Goal: Task Accomplishment & Management: Use online tool/utility

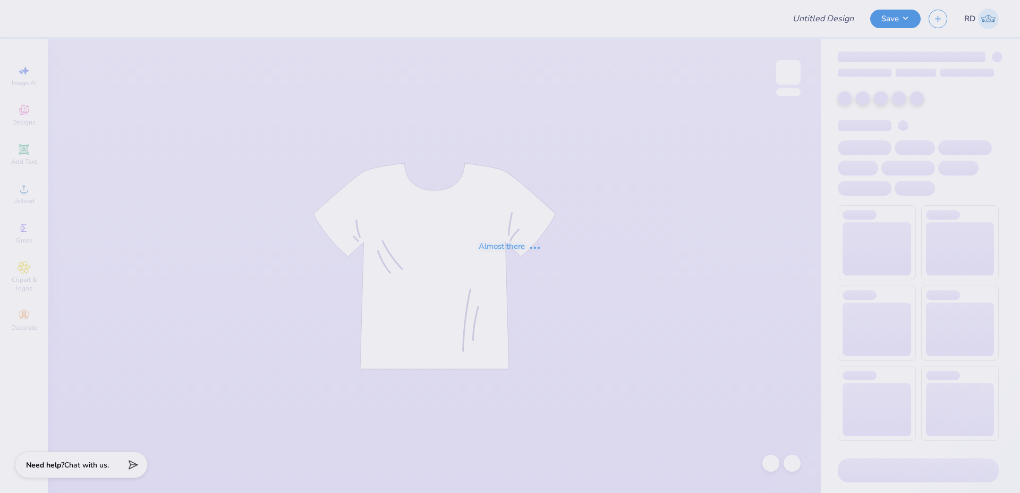
type input "FPS240014"
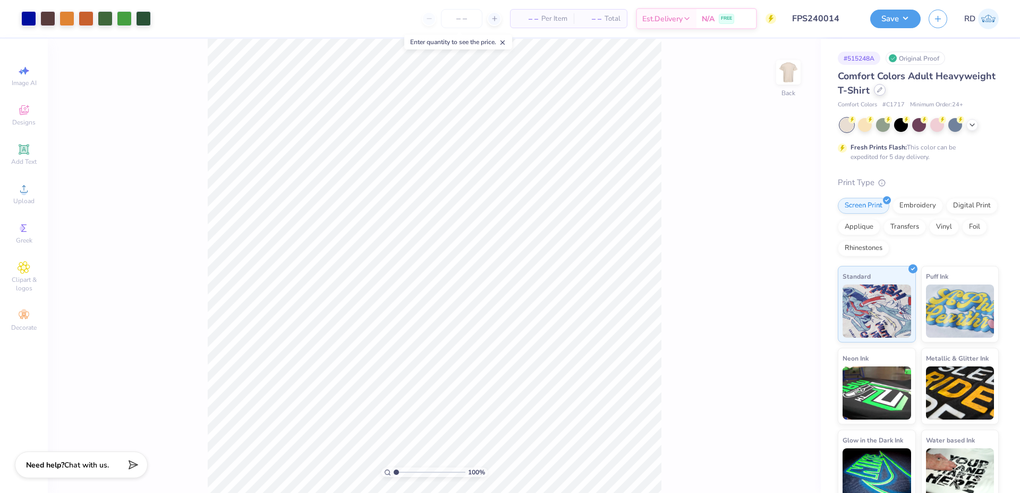
click at [886, 89] on div at bounding box center [880, 90] width 12 height 12
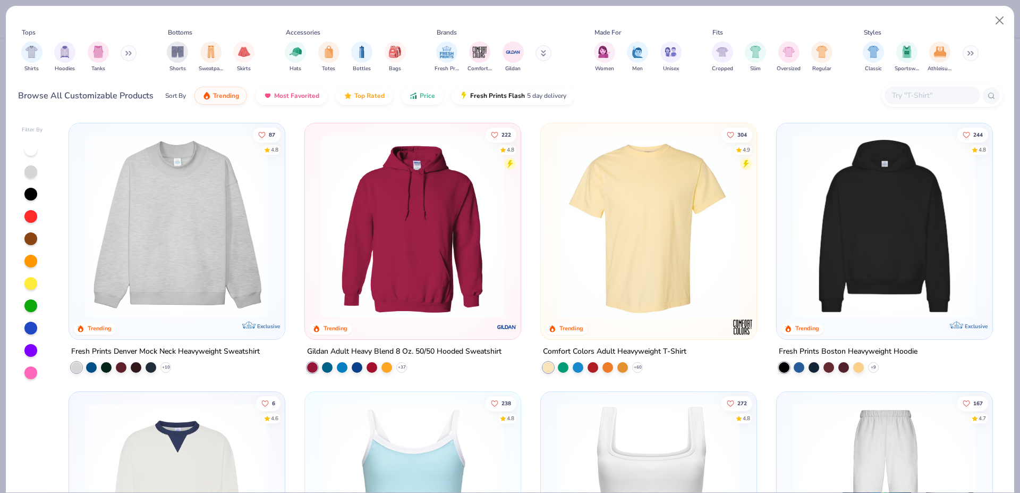
click at [697, 203] on img at bounding box center [649, 226] width 195 height 184
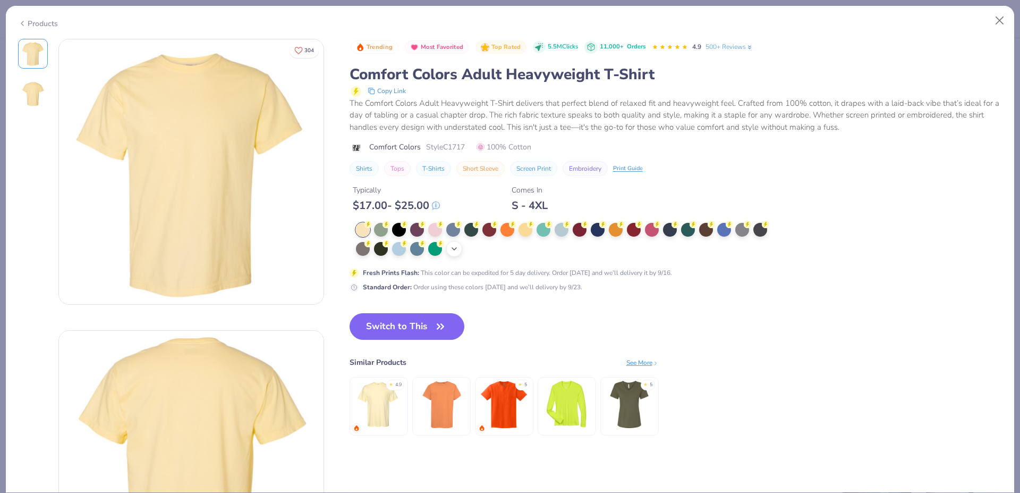
click at [456, 251] on icon at bounding box center [454, 248] width 9 height 9
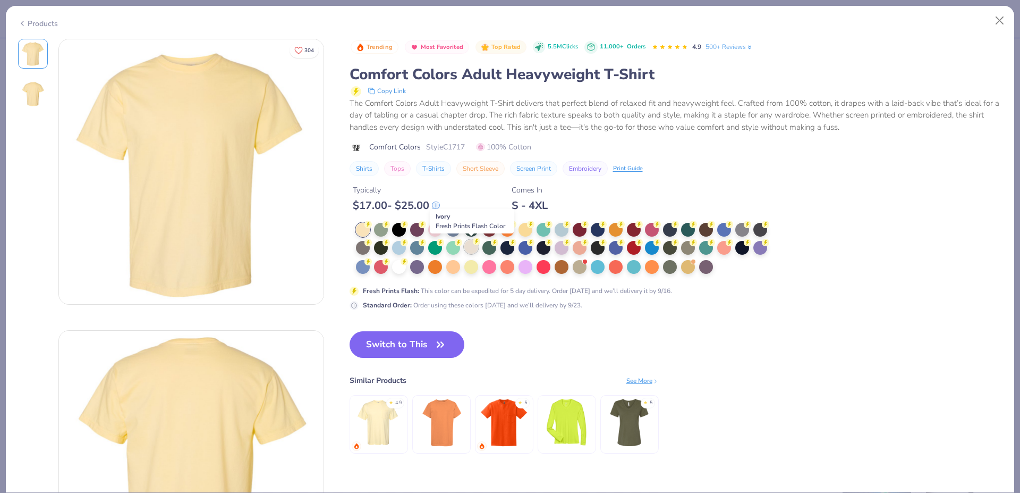
click at [475, 247] on div at bounding box center [472, 247] width 14 height 14
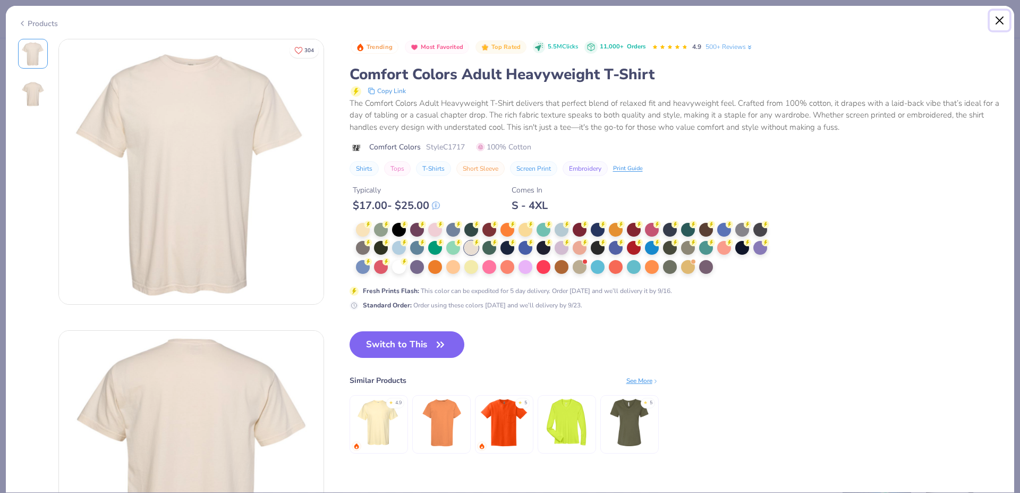
click at [999, 17] on button "Close" at bounding box center [1000, 21] width 20 height 20
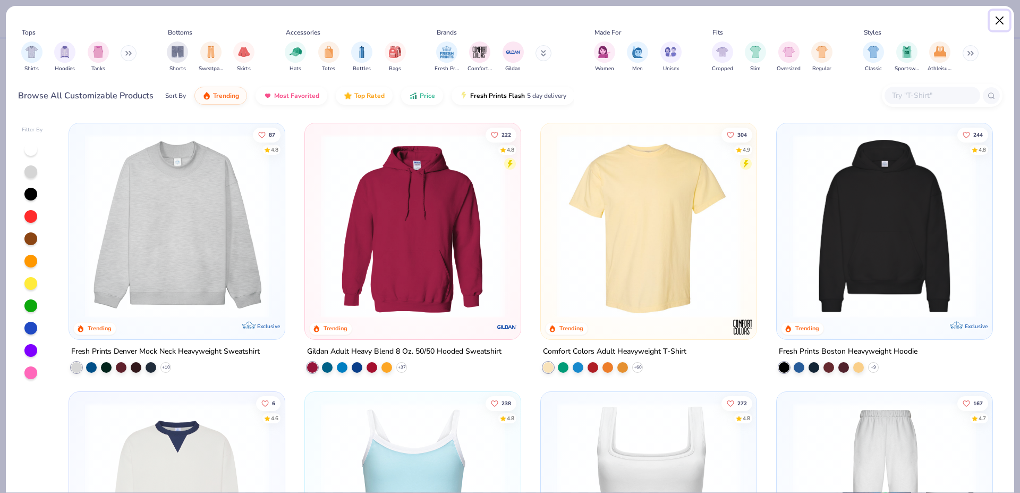
click at [1004, 19] on button "Close" at bounding box center [1000, 21] width 20 height 20
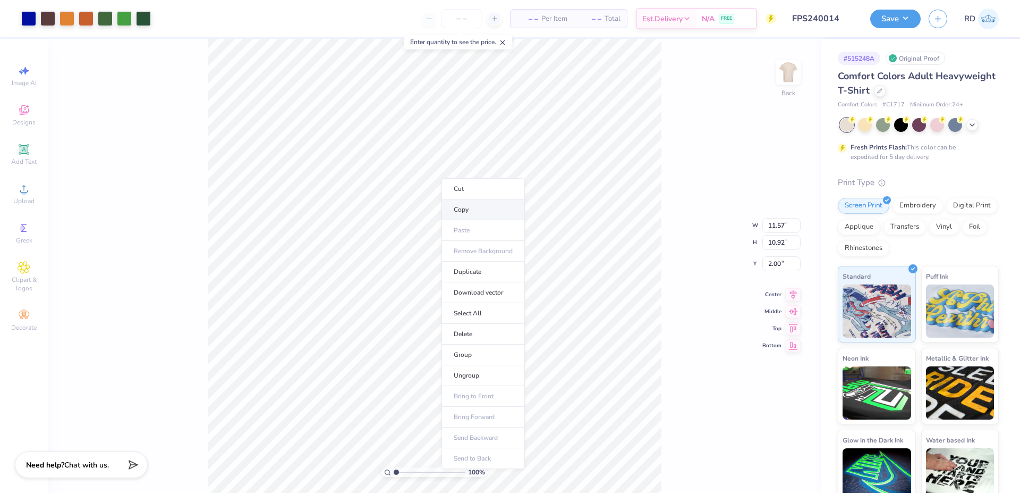
click at [470, 213] on li "Copy" at bounding box center [483, 209] width 83 height 21
click at [787, 69] on img at bounding box center [788, 72] width 43 height 43
click at [780, 257] on input "4.37" at bounding box center [782, 255] width 38 height 15
type input "3.00"
click at [792, 280] on icon at bounding box center [793, 284] width 15 height 13
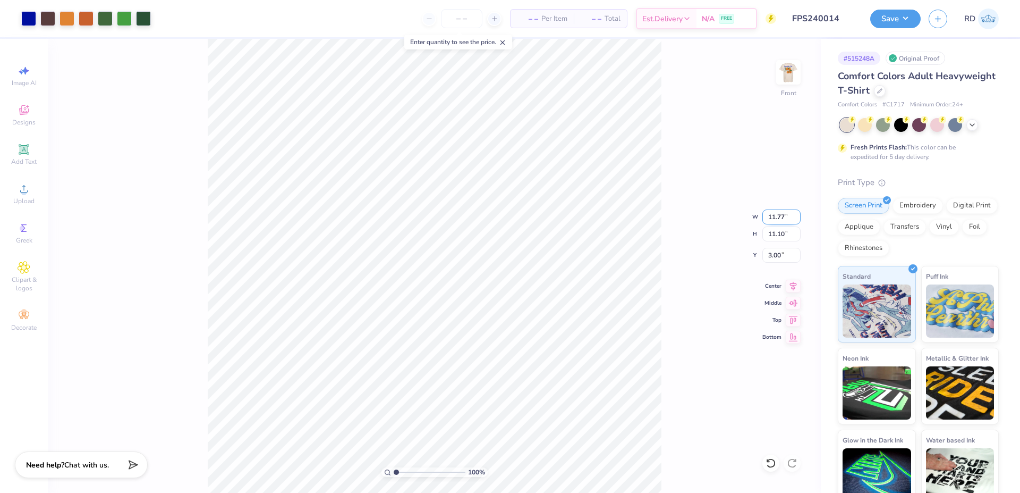
click at [787, 218] on input "11.77" at bounding box center [782, 216] width 38 height 15
type input "12.00"
type input "11.32"
click at [780, 254] on input "2.89" at bounding box center [782, 255] width 38 height 15
type input "3.00"
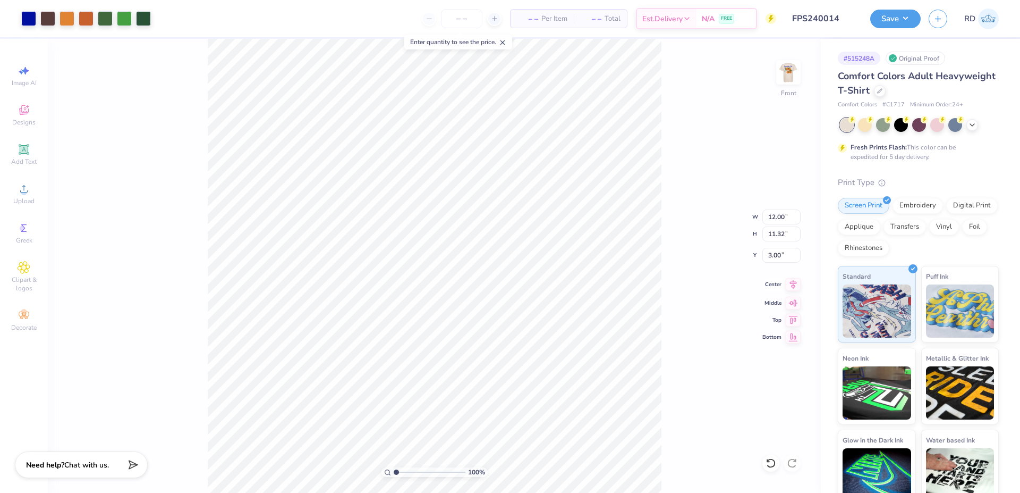
click at [791, 280] on icon at bounding box center [793, 284] width 15 height 13
click at [785, 62] on img at bounding box center [788, 72] width 43 height 43
click at [793, 80] on img at bounding box center [788, 72] width 43 height 43
click at [790, 65] on img at bounding box center [788, 72] width 43 height 43
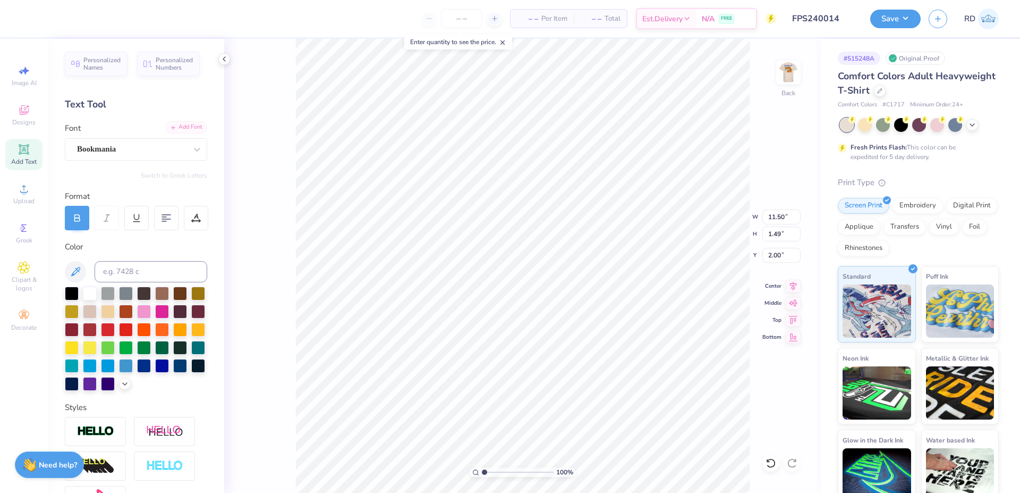
click at [183, 124] on div "Add Font" at bounding box center [186, 127] width 42 height 12
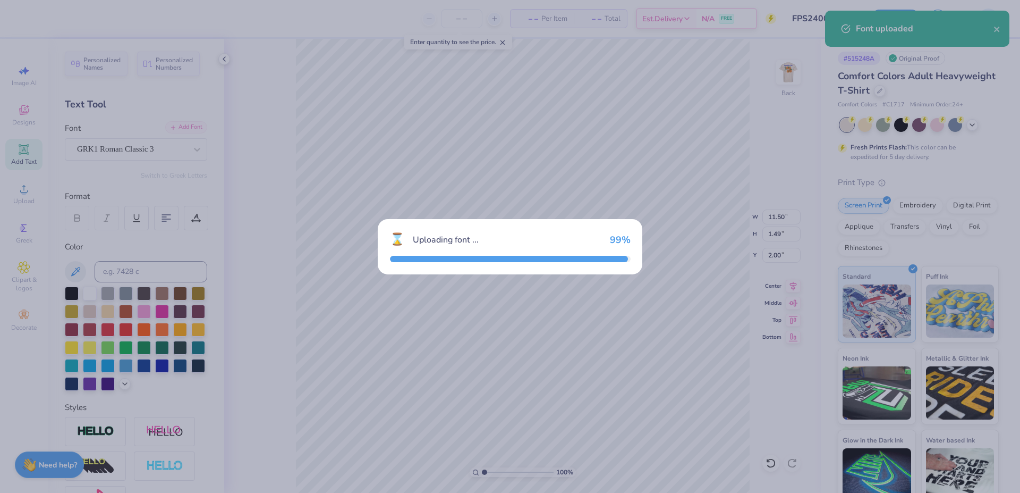
type input "14.14"
type input "1.45"
type input "2.02"
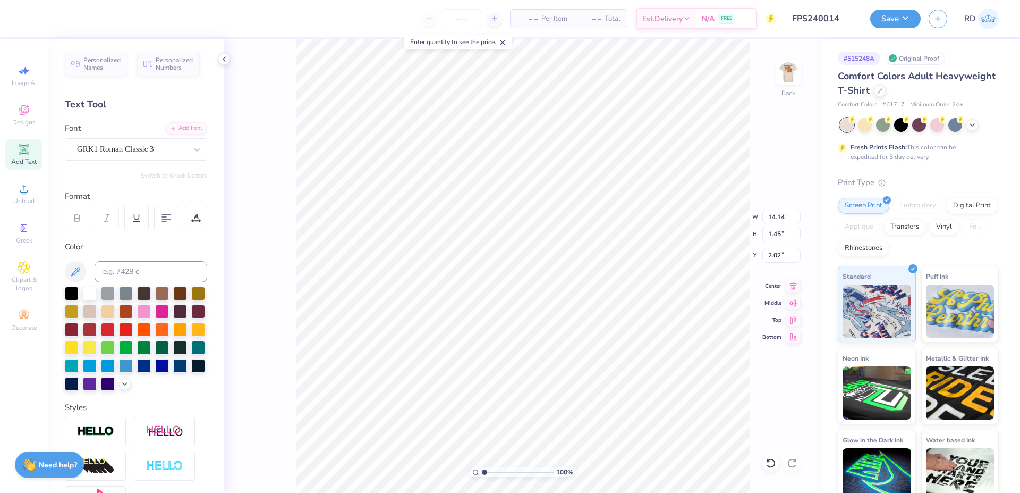
scroll to position [0, 2]
type textarea "LxA"
click at [499, 469] on input "range" at bounding box center [518, 472] width 72 height 10
type input "2.97"
type input "5.62"
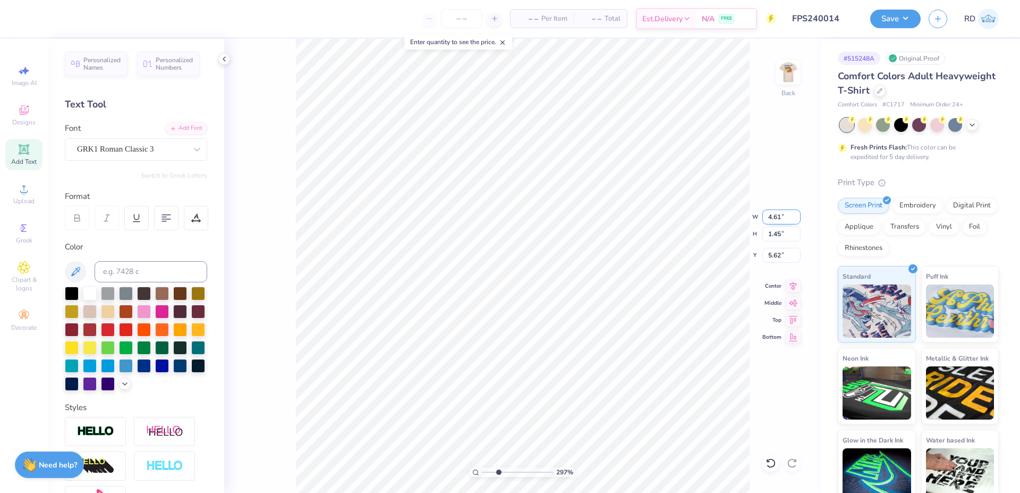
click at [781, 216] on input "4.61" at bounding box center [782, 216] width 38 height 15
type input "3.00"
type input "0.94"
type input "5.87"
type input "7.12"
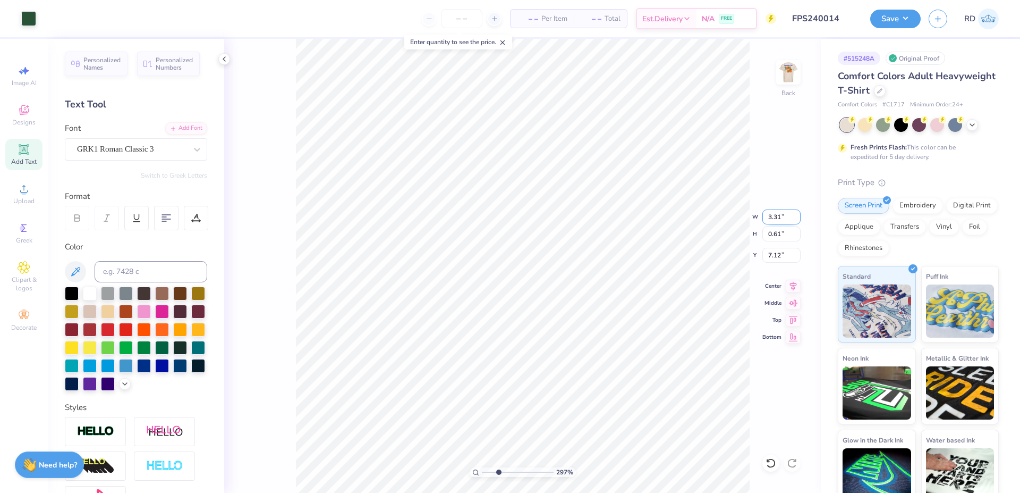
click at [783, 217] on input "3.31" at bounding box center [782, 216] width 38 height 15
type input "3.00"
type input "0.56"
type input "7.15"
click at [791, 283] on icon at bounding box center [793, 284] width 7 height 9
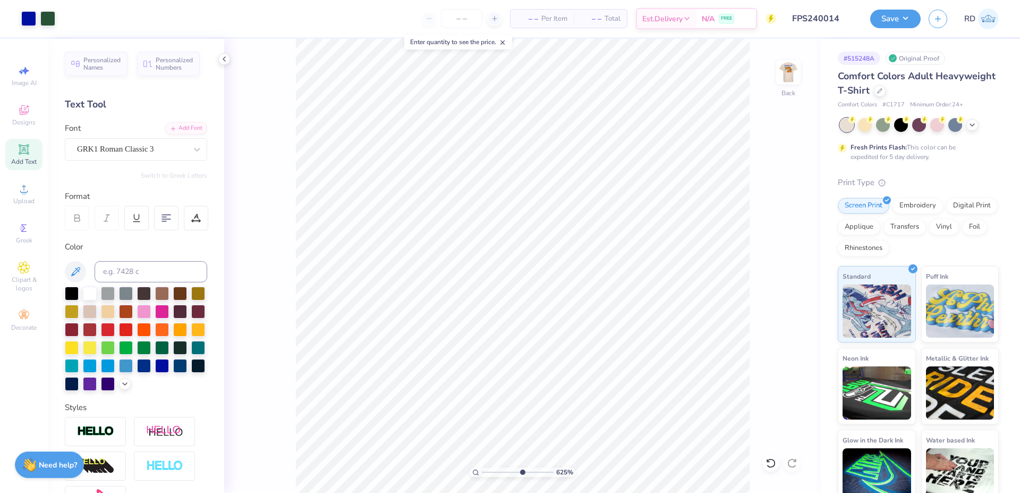
drag, startPoint x: 507, startPoint y: 475, endPoint x: 522, endPoint y: 475, distance: 15.4
click at [522, 475] on input "range" at bounding box center [518, 472] width 72 height 10
type input "6.25"
type input "6.93"
click at [796, 283] on icon at bounding box center [793, 284] width 15 height 13
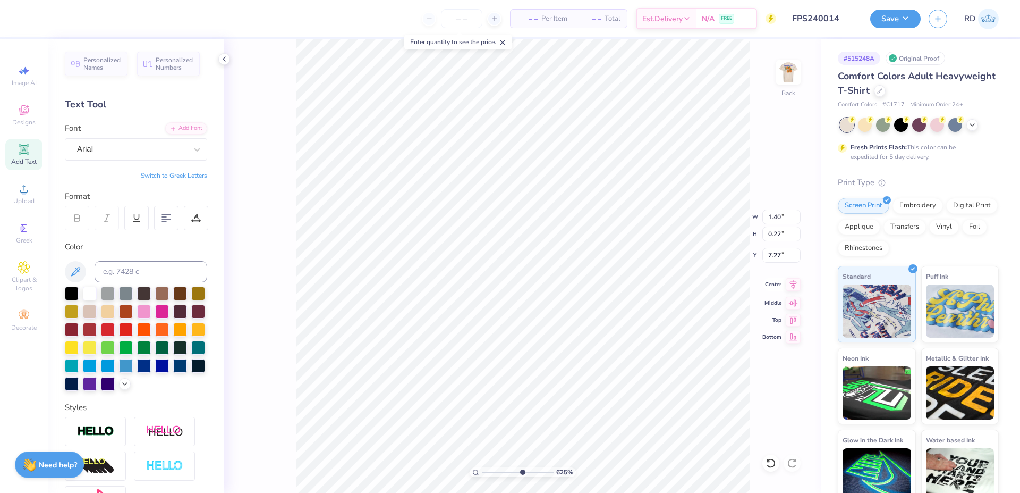
type input "3.00"
type input "6.93"
click at [794, 284] on icon at bounding box center [793, 284] width 7 height 9
type input "0.94"
type input "5.87"
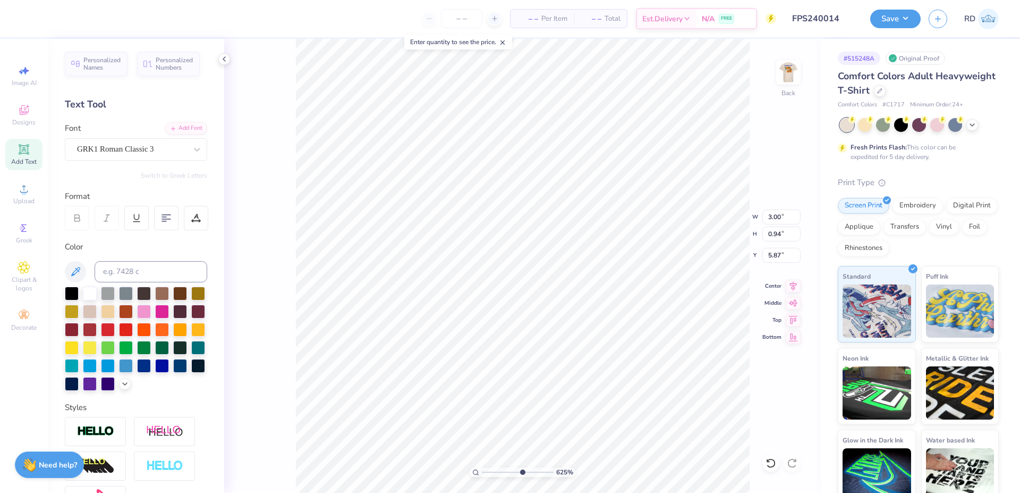
click at [797, 286] on icon at bounding box center [793, 286] width 15 height 13
click at [509, 474] on input "range" at bounding box center [518, 472] width 72 height 10
type input "4.39"
click at [31, 191] on div "Upload" at bounding box center [23, 193] width 37 height 31
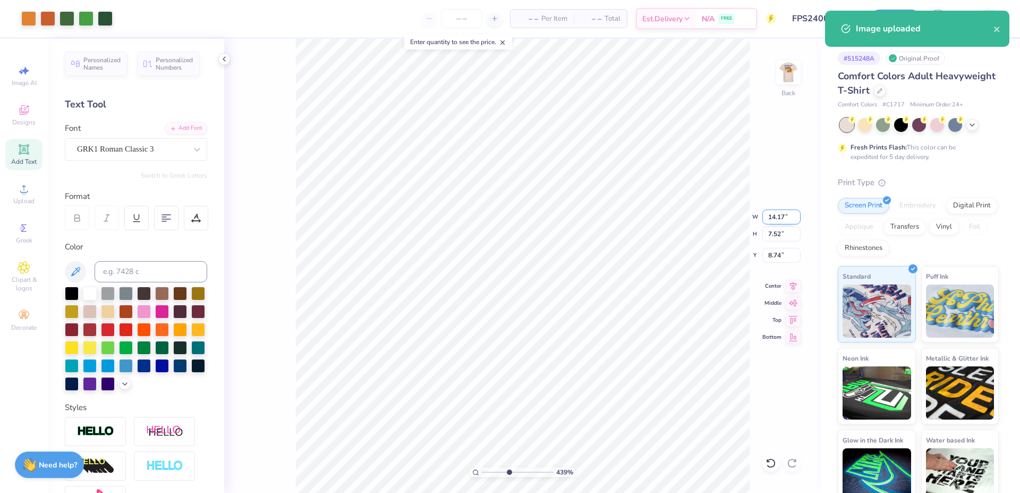
click at [781, 213] on input "14.17" at bounding box center [782, 216] width 38 height 15
type input "3.25"
type input "1.72"
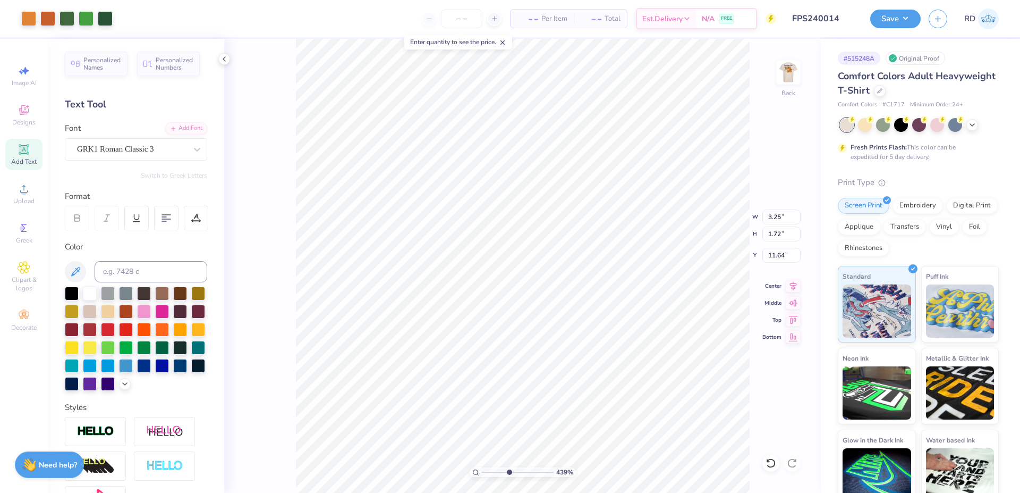
type input "7.60"
type input "7.27"
click at [586, 479] on li "Send to Back" at bounding box center [568, 479] width 83 height 21
click at [793, 287] on icon at bounding box center [793, 284] width 7 height 9
click at [791, 283] on icon at bounding box center [793, 284] width 15 height 13
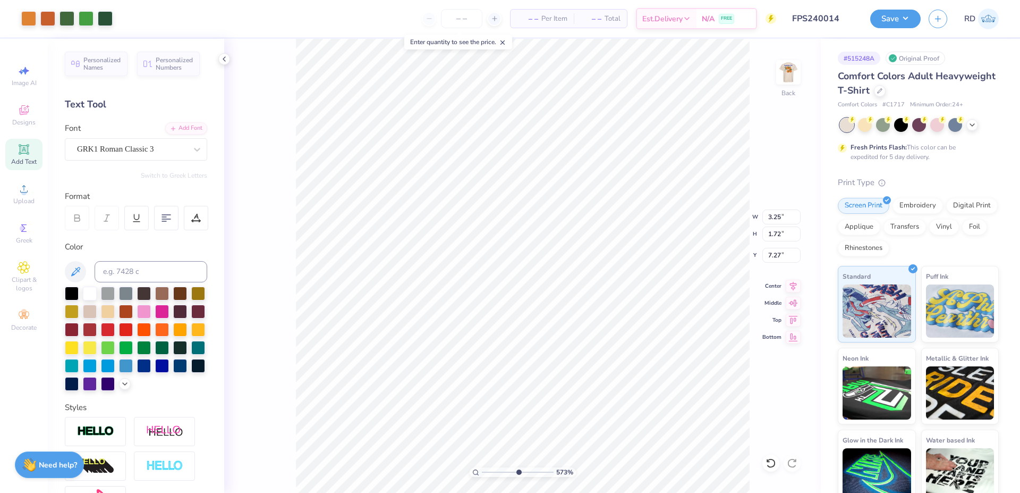
click at [518, 470] on input "range" at bounding box center [518, 472] width 72 height 10
type input "5.73"
type input "1.40"
type input "0.22"
click at [419, 52] on body "Art colors – – Per Item – – Total Est. Delivery N/A FREE Design Title FPS240014…" at bounding box center [510, 246] width 1020 height 493
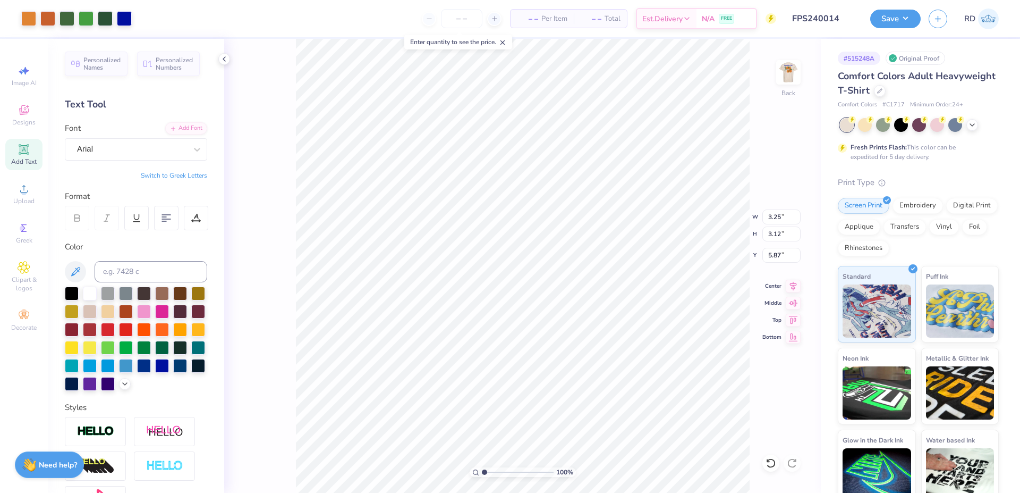
drag, startPoint x: 505, startPoint y: 473, endPoint x: 480, endPoint y: 482, distance: 27.1
type input "1"
click at [482, 477] on input "range" at bounding box center [518, 472] width 72 height 10
click at [781, 257] on input "5.94" at bounding box center [782, 255] width 38 height 15
type input "3.00"
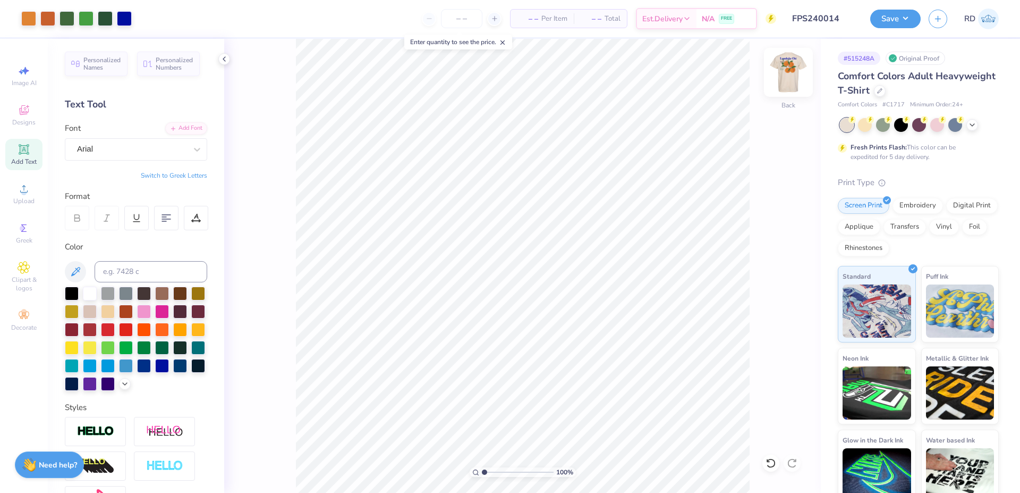
click at [787, 75] on img at bounding box center [788, 72] width 43 height 43
click at [787, 73] on img at bounding box center [788, 72] width 43 height 43
click at [903, 14] on button "Save" at bounding box center [896, 17] width 50 height 19
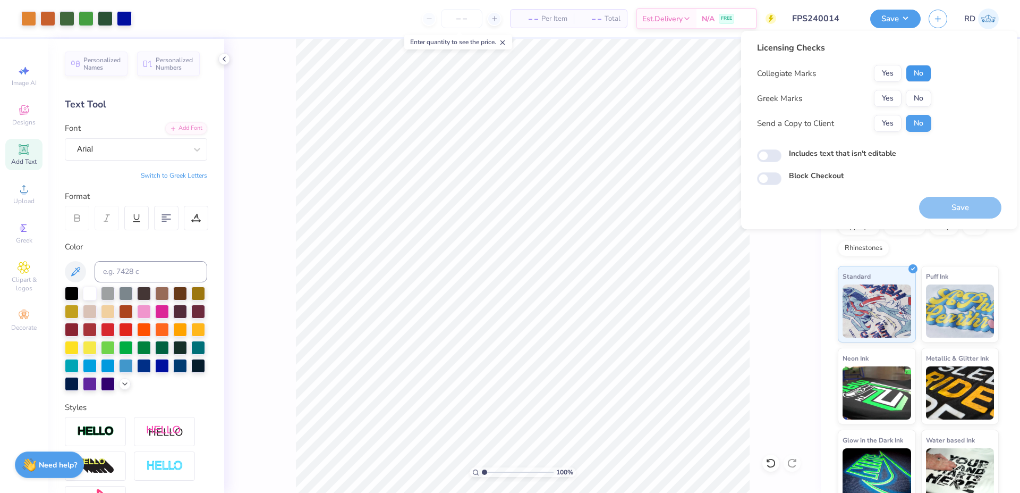
click at [924, 66] on button "No" at bounding box center [919, 73] width 26 height 17
click at [895, 94] on button "Yes" at bounding box center [888, 98] width 28 height 17
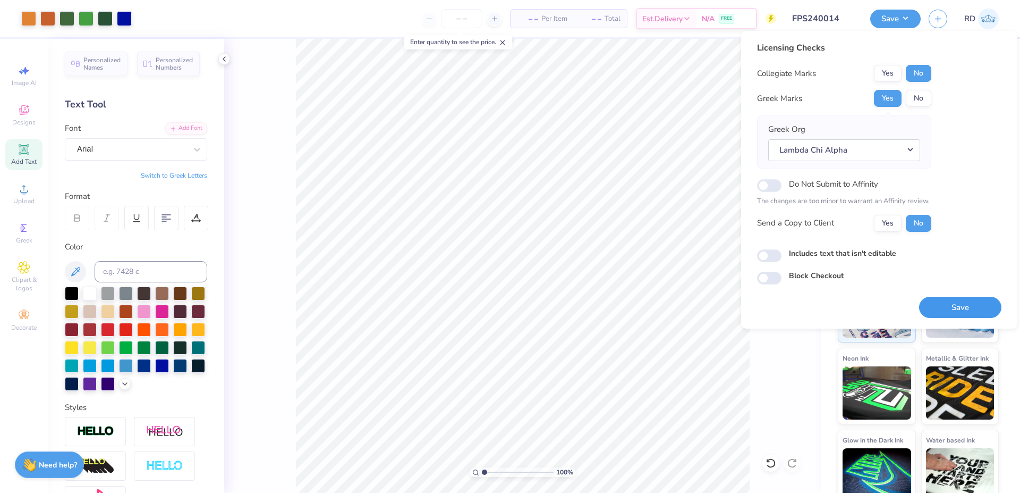
click at [983, 308] on button "Save" at bounding box center [960, 308] width 82 height 22
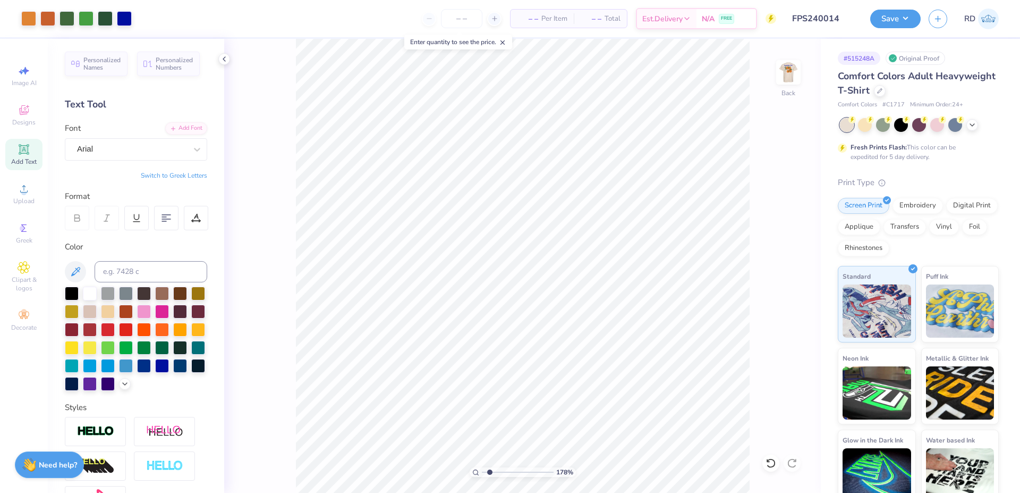
click at [490, 468] on input "range" at bounding box center [518, 472] width 72 height 10
type input "1.78"
click at [13, 195] on div "Upload" at bounding box center [23, 193] width 37 height 31
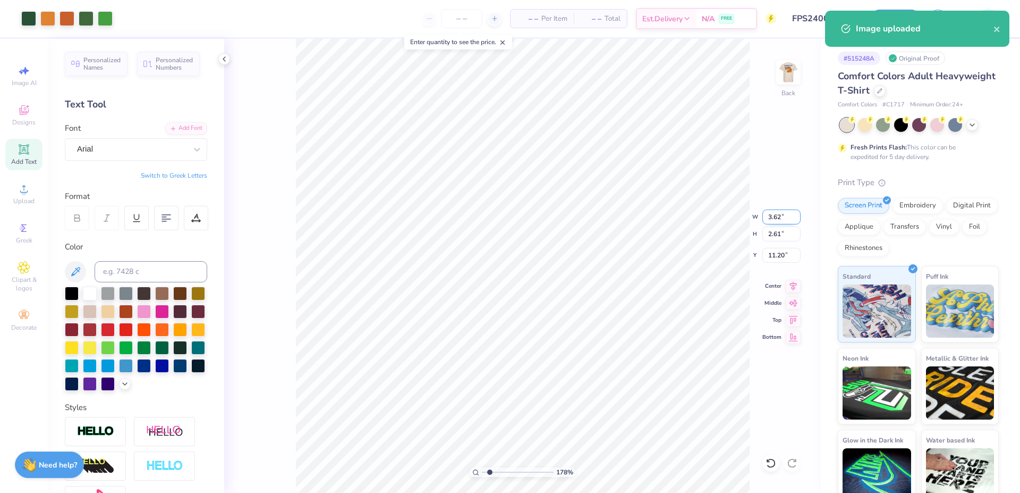
click at [779, 220] on input "3.62" at bounding box center [782, 216] width 38 height 15
type input "3.50"
type input "2.52"
type input "11.24"
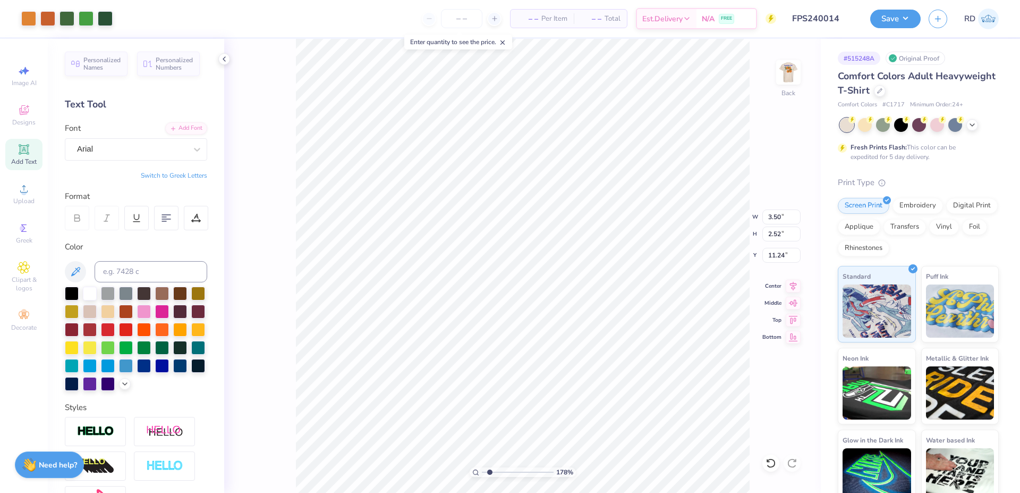
type input "3.25"
type input "1.72"
type input "4.40"
type input "3.00"
type input "4.06"
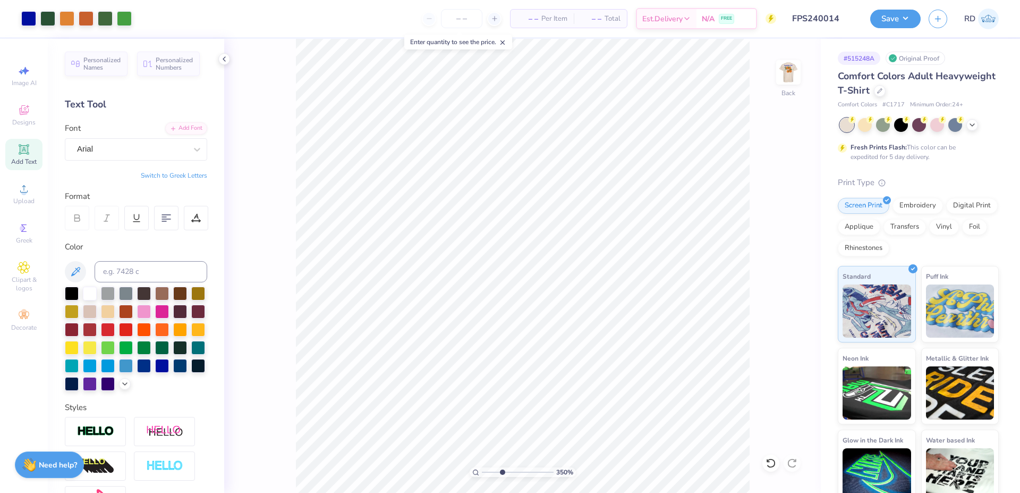
click at [502, 473] on input "range" at bounding box center [518, 472] width 72 height 10
type input "3.5"
type input "4.03"
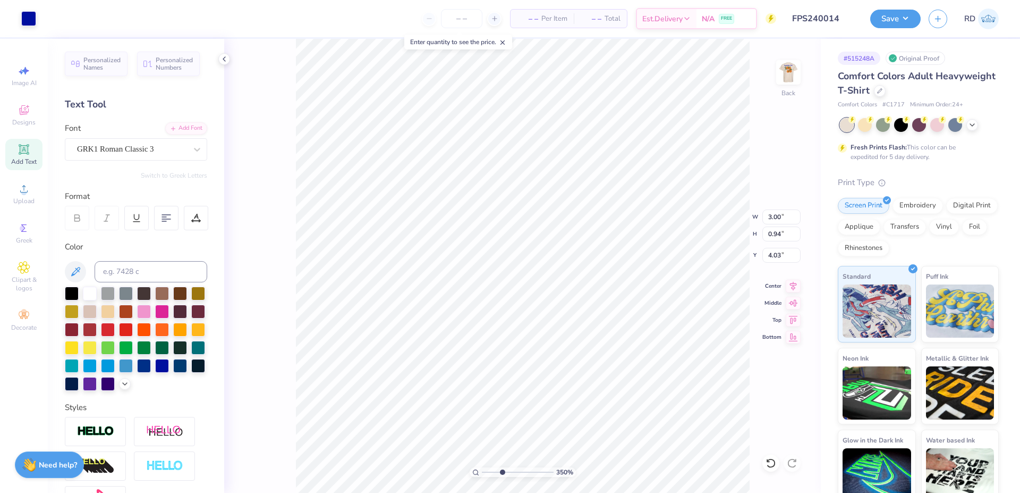
type input "3.00"
type input "0.94"
type input "3.00"
type input "3.50"
type input "2.52"
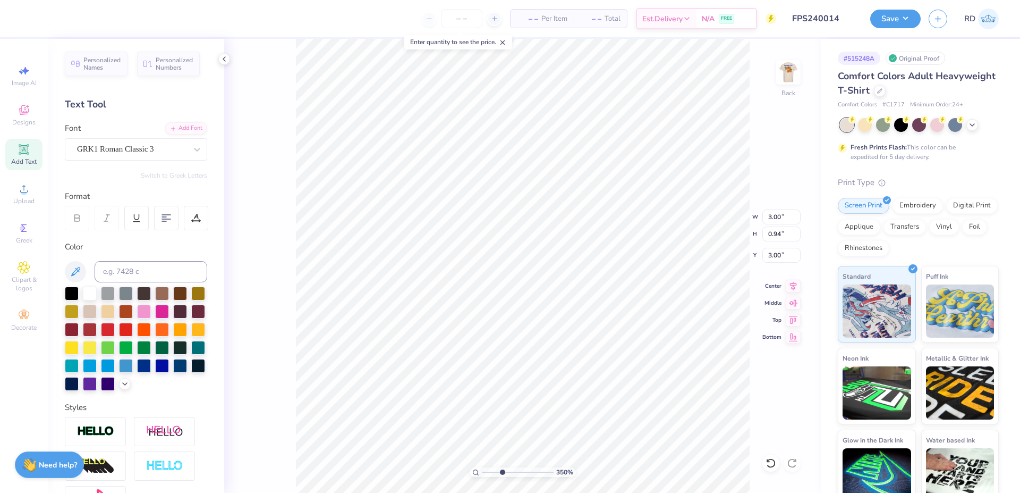
type input "4.03"
click at [778, 218] on input "3.50" at bounding box center [782, 216] width 38 height 15
type input "3.00"
type input "2.16"
type input "4.03"
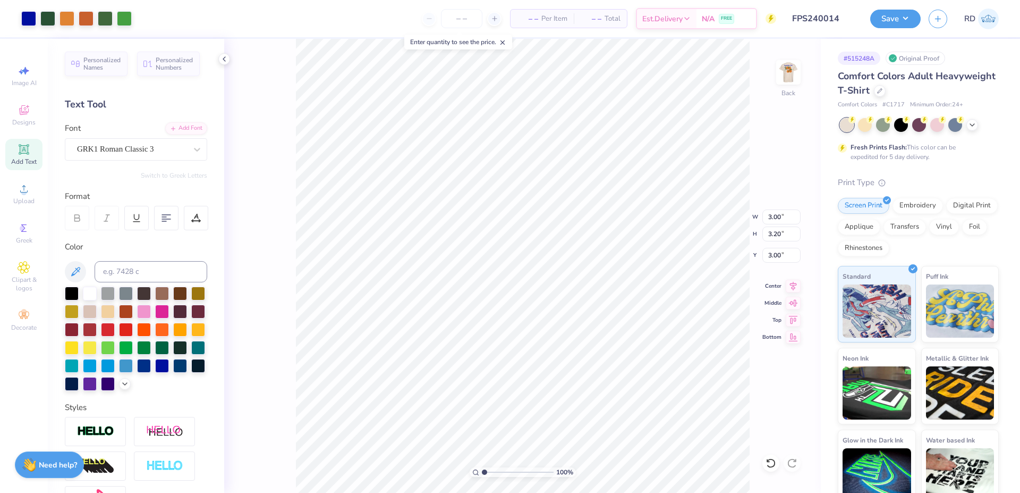
drag, startPoint x: 500, startPoint y: 474, endPoint x: 482, endPoint y: 478, distance: 18.0
type input "1"
click at [482, 477] on input "range" at bounding box center [518, 472] width 72 height 10
click at [778, 254] on input "3.00" at bounding box center [782, 255] width 38 height 15
click at [884, 20] on button "Save" at bounding box center [896, 17] width 50 height 19
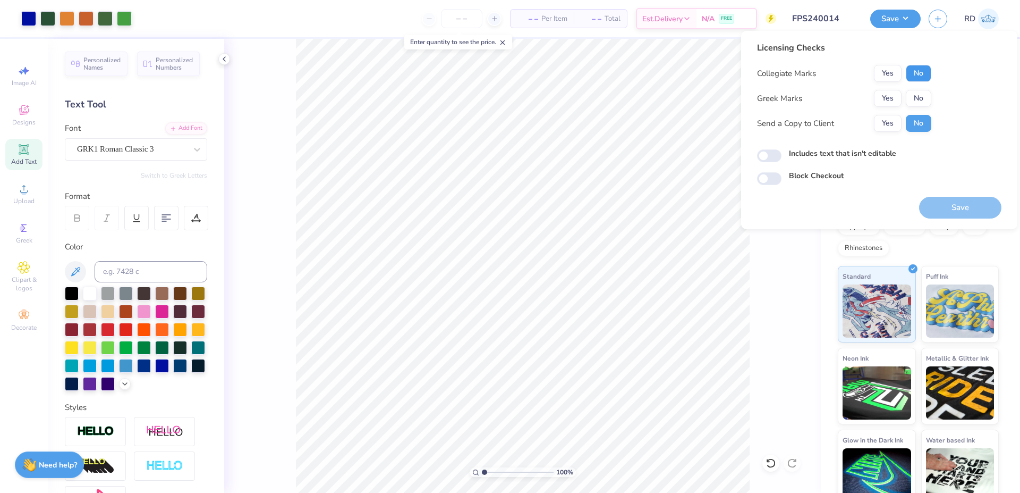
click at [918, 79] on button "No" at bounding box center [919, 73] width 26 height 17
click at [882, 97] on button "Yes" at bounding box center [888, 98] width 28 height 17
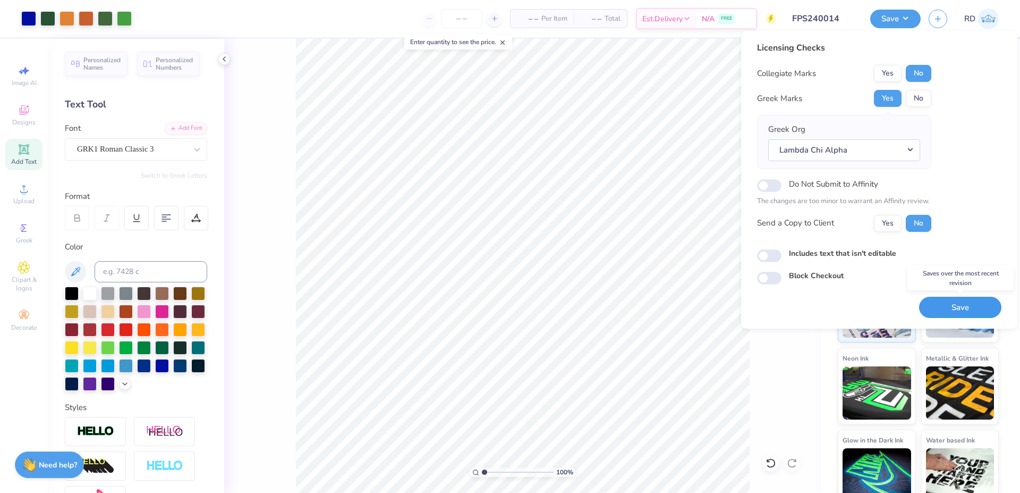
click at [950, 306] on button "Save" at bounding box center [960, 308] width 82 height 22
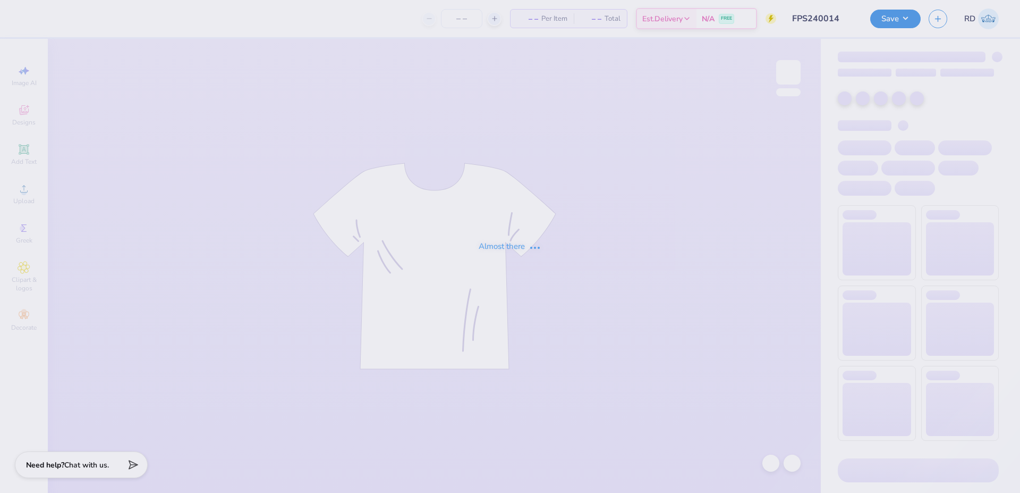
type input "FPS240014"
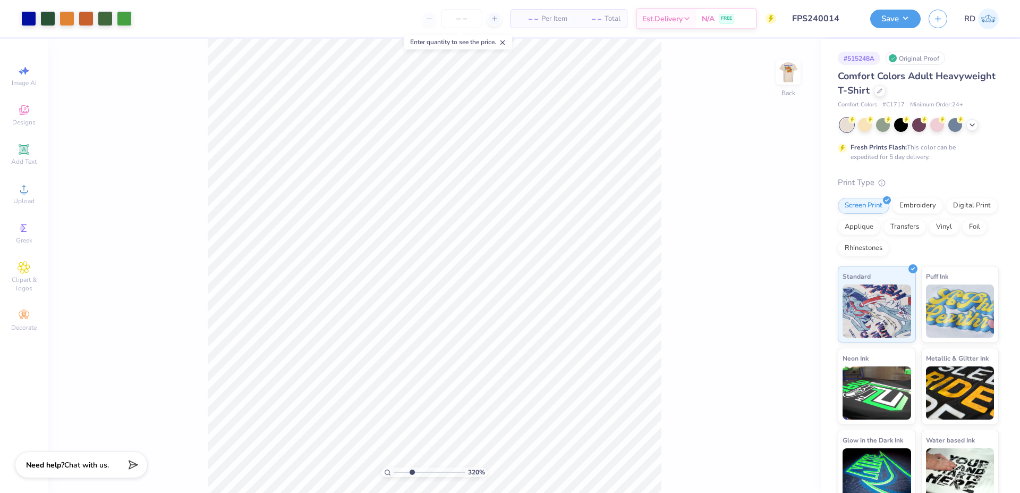
click at [412, 471] on input "range" at bounding box center [430, 472] width 72 height 10
type input "3.2"
